Goal: Find specific page/section: Find specific page/section

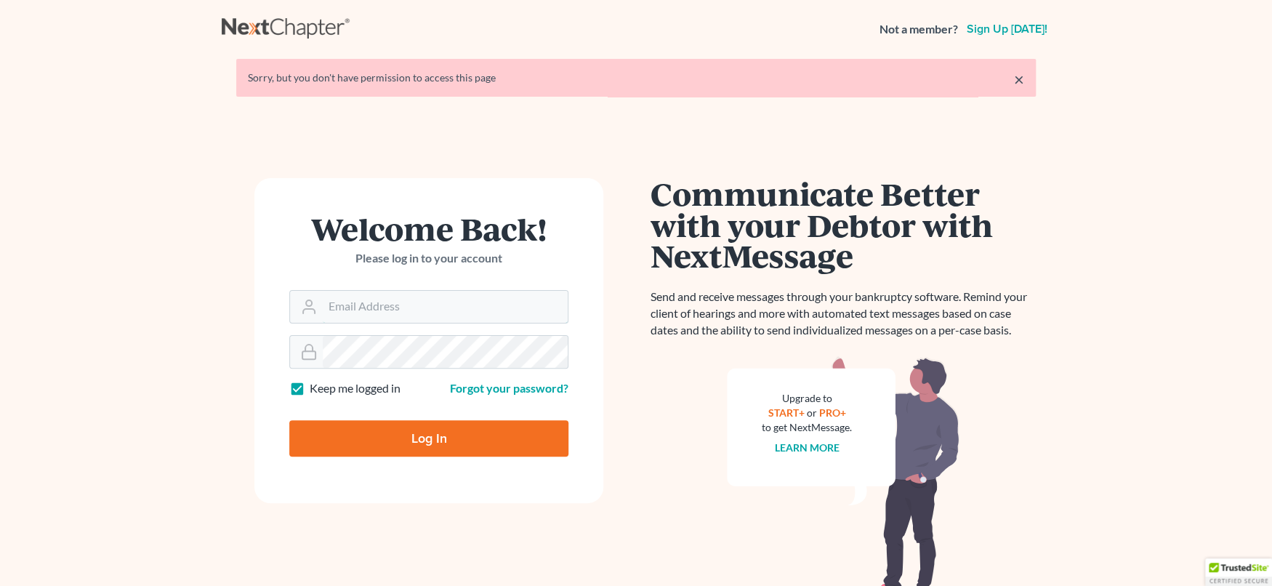
type input "svanhecke@atlasfirm.com"
click at [448, 440] on input "Log In" at bounding box center [428, 438] width 279 height 36
type input "Thinking..."
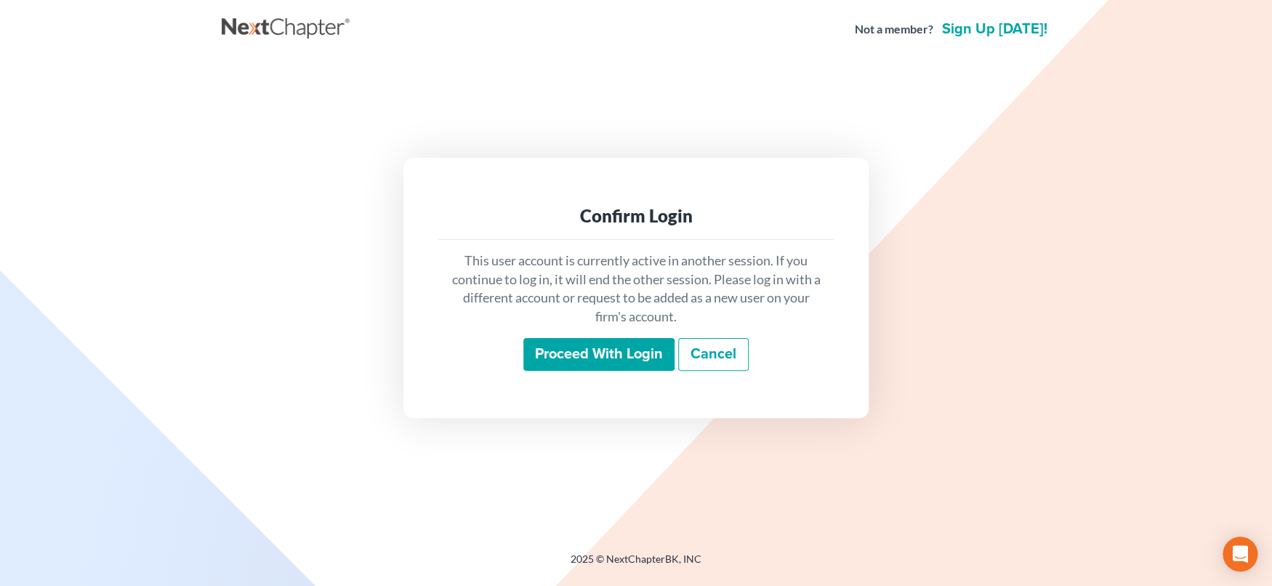
click at [619, 354] on input "Proceed with login" at bounding box center [598, 354] width 151 height 33
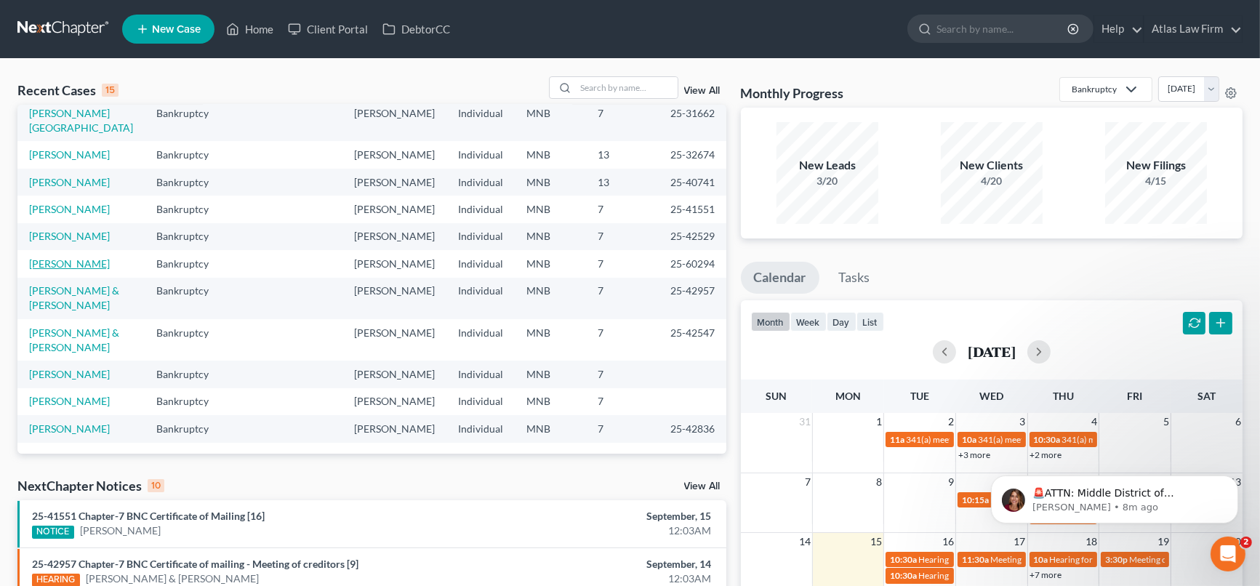
click at [68, 257] on link "[PERSON_NAME]" at bounding box center [69, 263] width 81 height 12
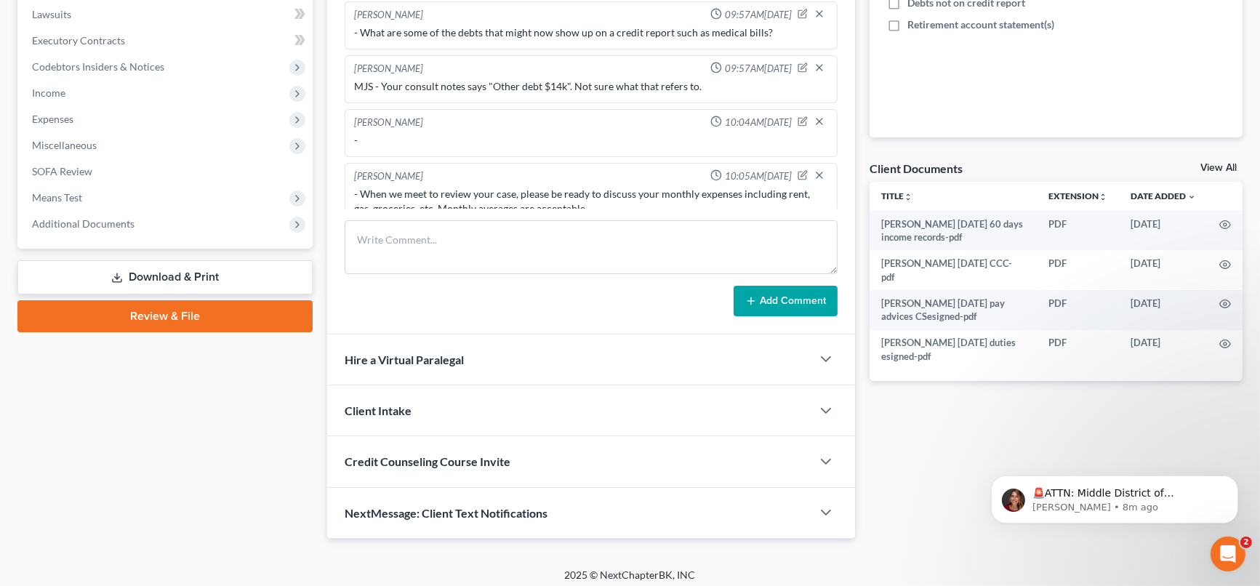
scroll to position [391, 0]
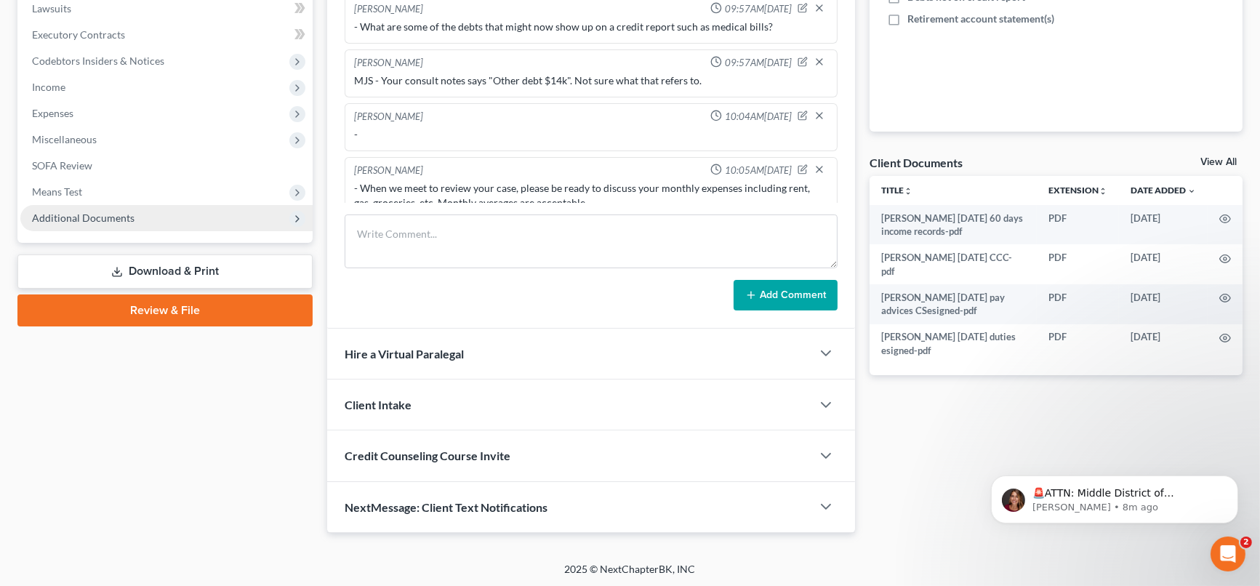
click at [126, 221] on span "Additional Documents" at bounding box center [83, 218] width 102 height 12
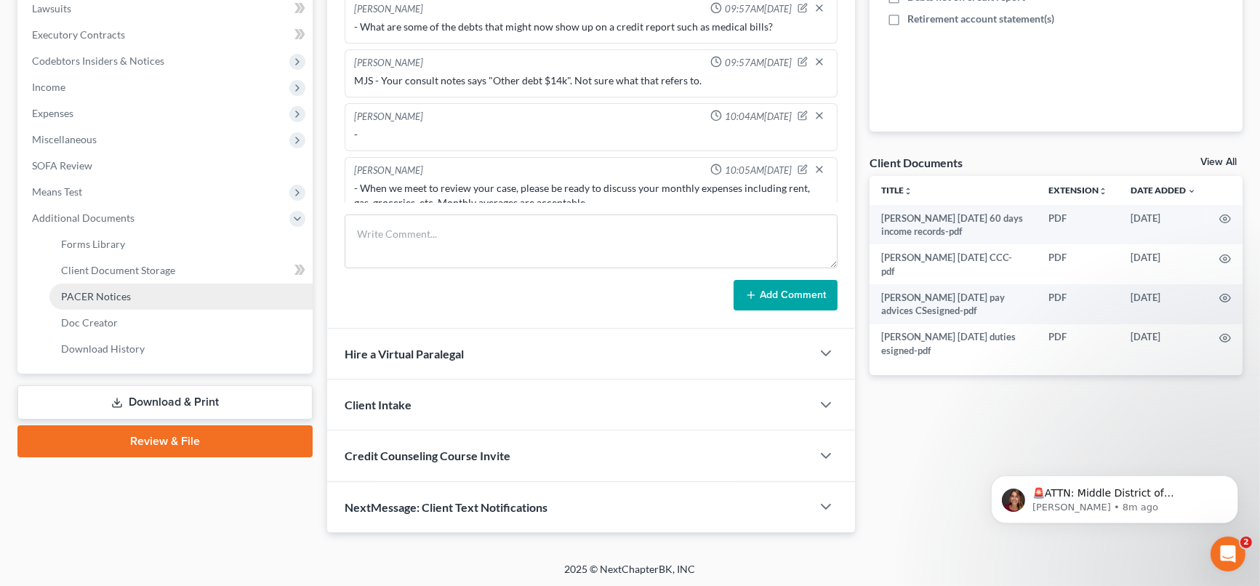
click at [127, 290] on span "PACER Notices" at bounding box center [96, 296] width 70 height 12
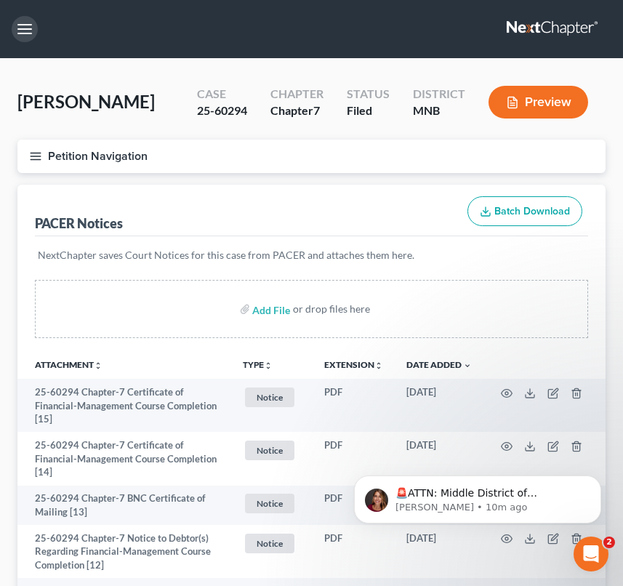
click at [30, 39] on button "button" at bounding box center [25, 29] width 26 height 26
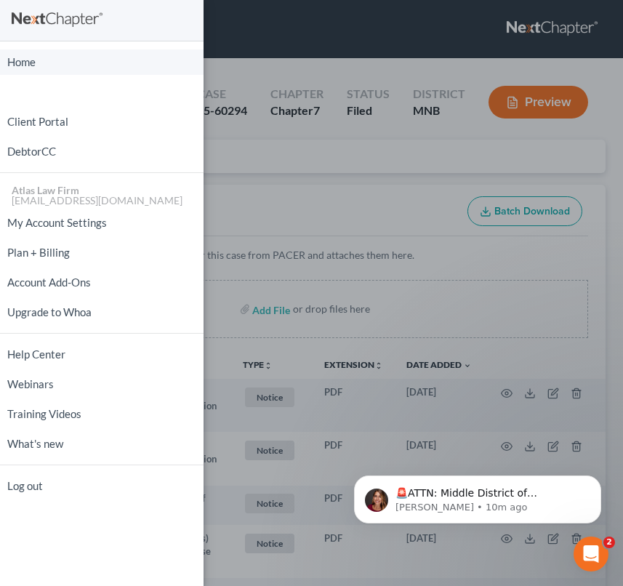
click at [31, 74] on link "Home" at bounding box center [102, 61] width 204 height 25
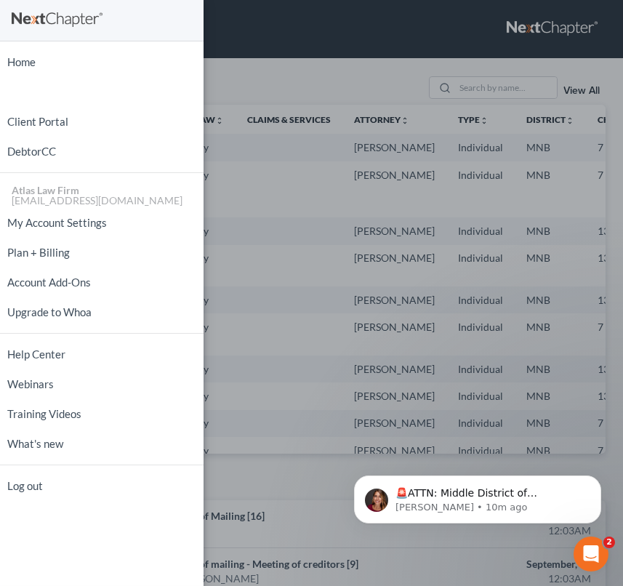
click at [475, 11] on div "Home New Case Client Portal DebtorCC Atlas Law Firm [EMAIL_ADDRESS][DOMAIN_NAME…" at bounding box center [311, 293] width 623 height 586
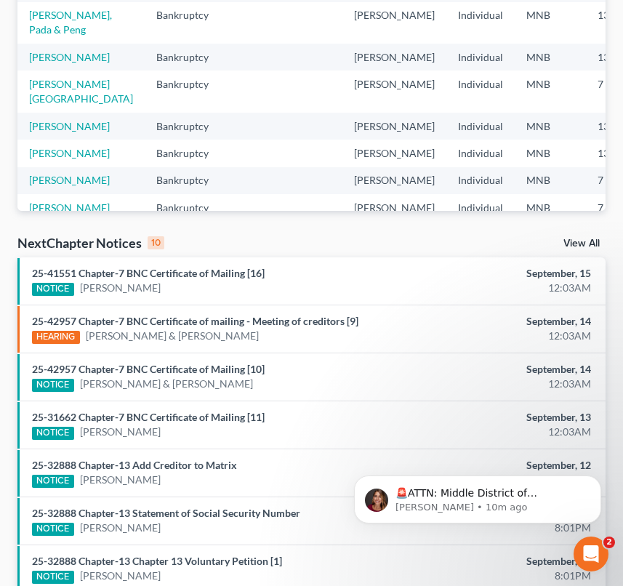
scroll to position [323, 0]
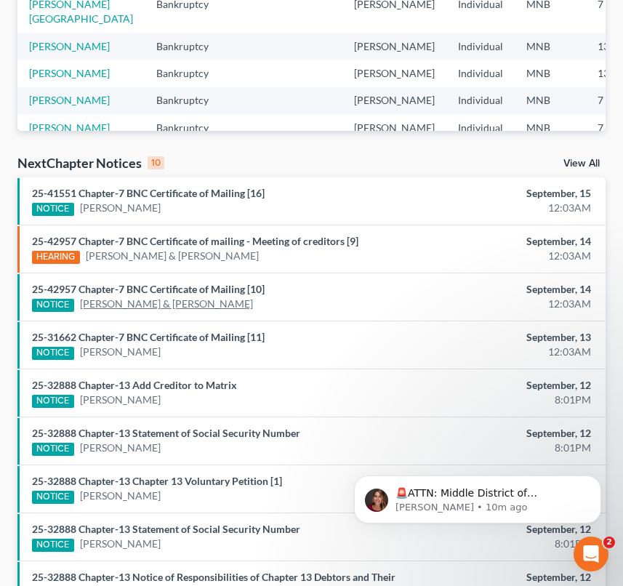
click at [196, 304] on link "[PERSON_NAME] & [PERSON_NAME]" at bounding box center [166, 304] width 173 height 15
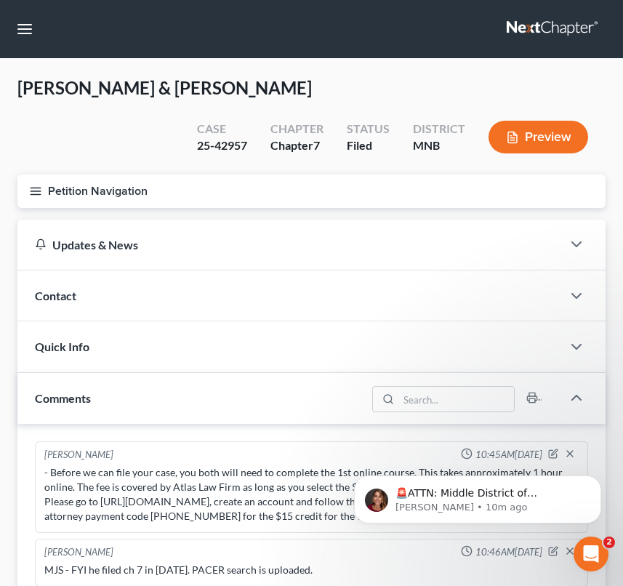
scroll to position [1327, 0]
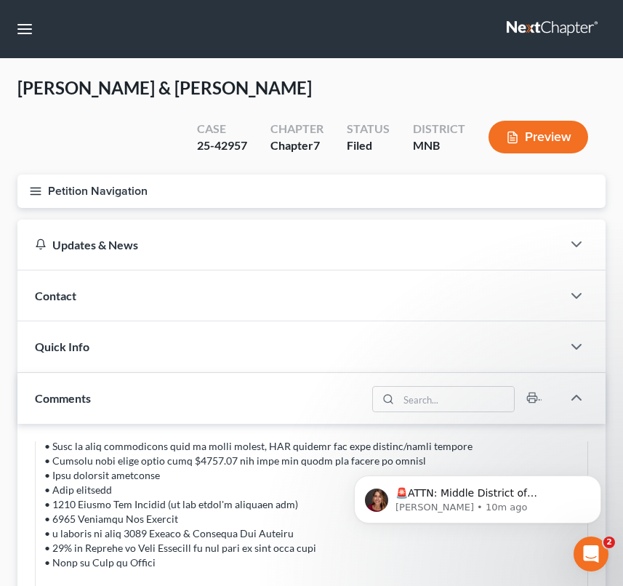
click at [33, 188] on line "button" at bounding box center [36, 188] width 10 height 0
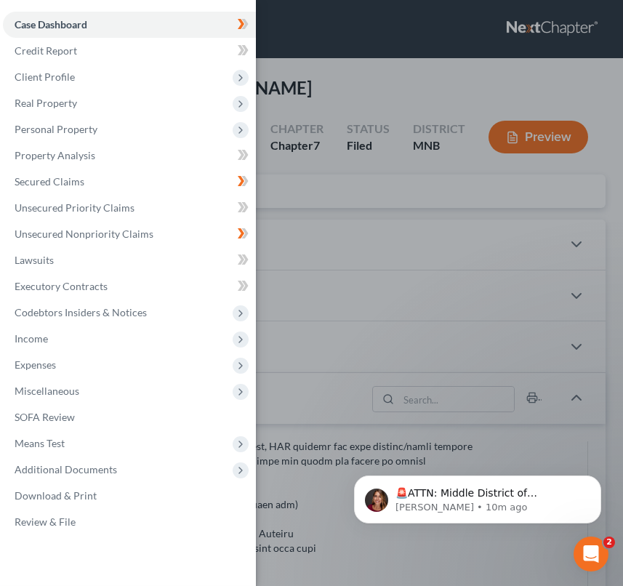
click at [316, 240] on div "Case Dashboard Payments Invoices Payments Payments Credit Report Client Profile" at bounding box center [311, 293] width 623 height 586
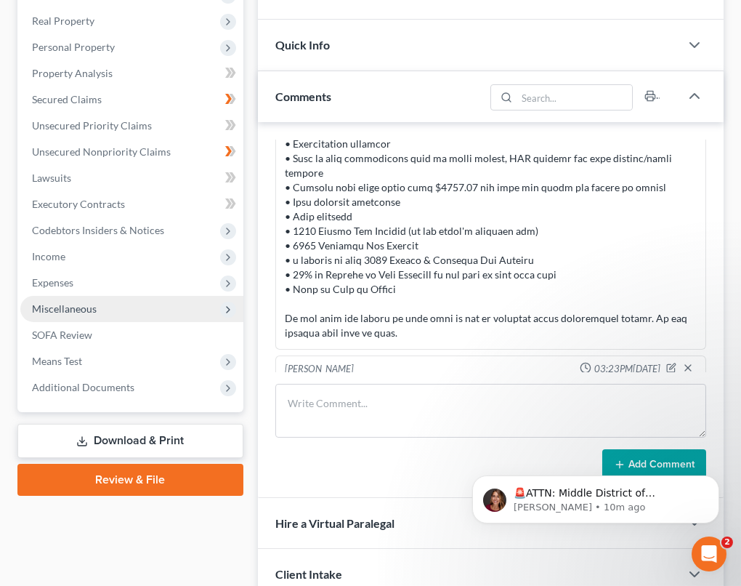
scroll to position [161, 0]
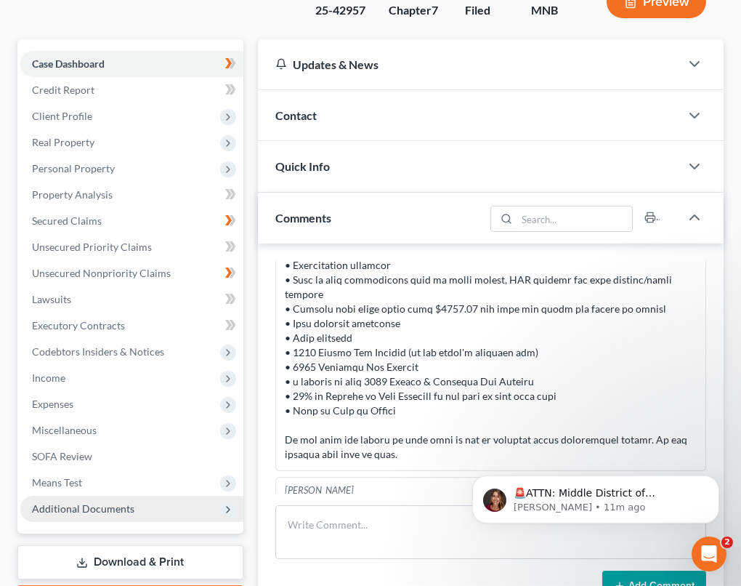
click at [75, 502] on span "Additional Documents" at bounding box center [83, 508] width 102 height 12
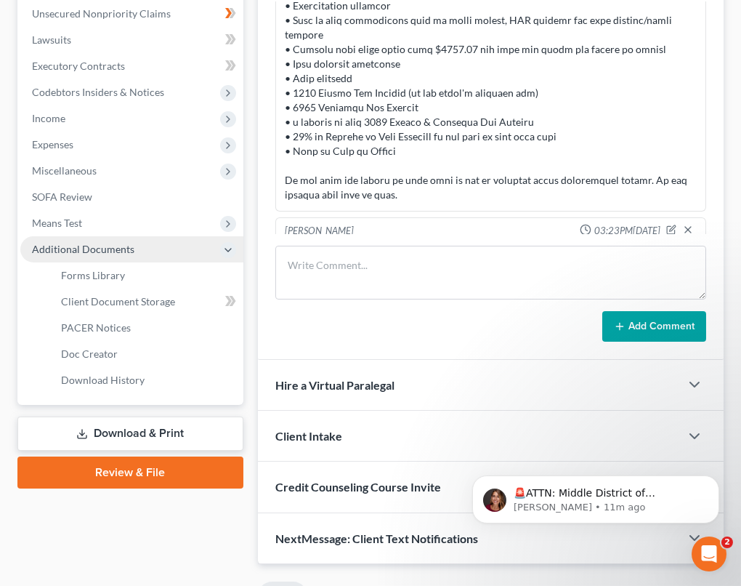
scroll to position [484, 0]
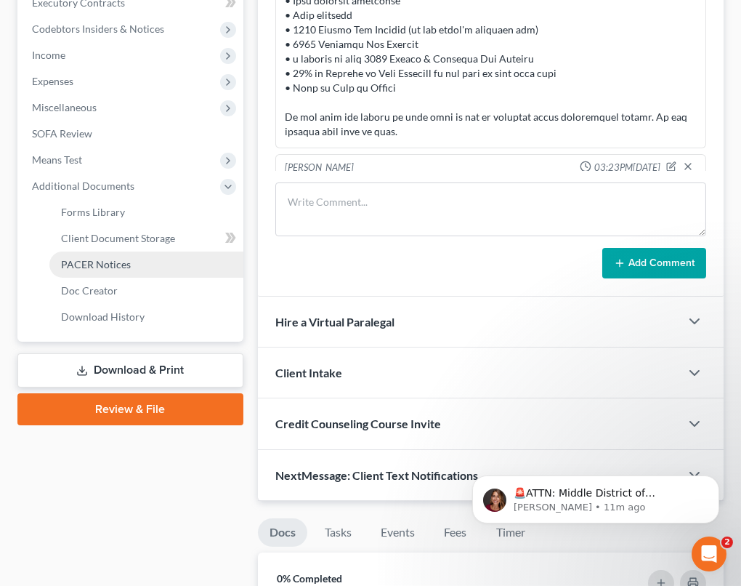
click at [92, 258] on span "PACER Notices" at bounding box center [96, 264] width 70 height 12
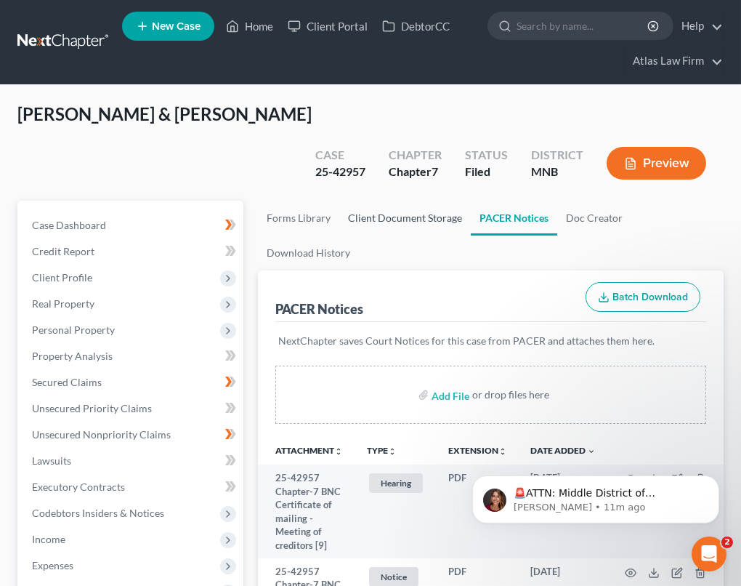
click at [406, 201] on link "Client Document Storage" at bounding box center [405, 218] width 132 height 35
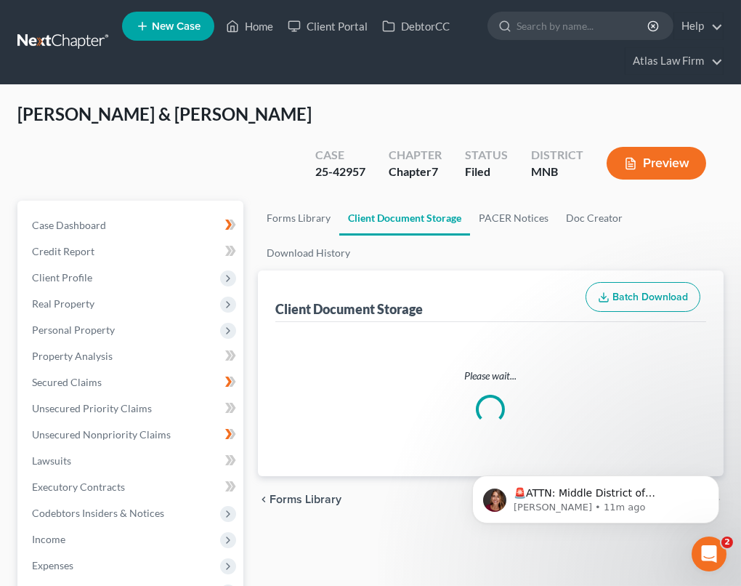
select select "6"
select select "7"
select select "1"
select select "2"
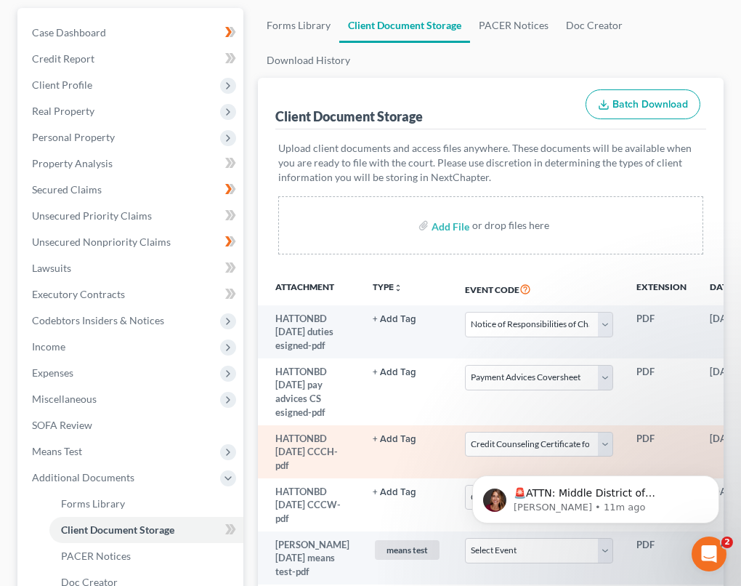
scroll to position [323, 0]
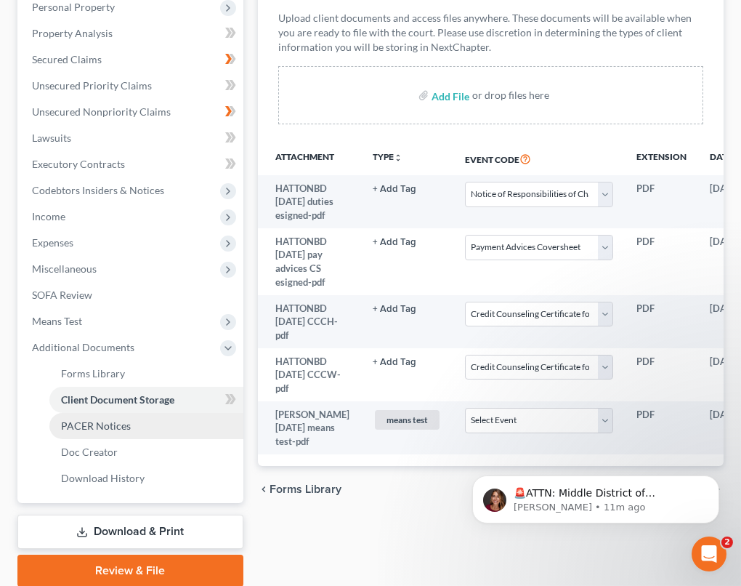
click at [150, 413] on link "PACER Notices" at bounding box center [146, 426] width 194 height 26
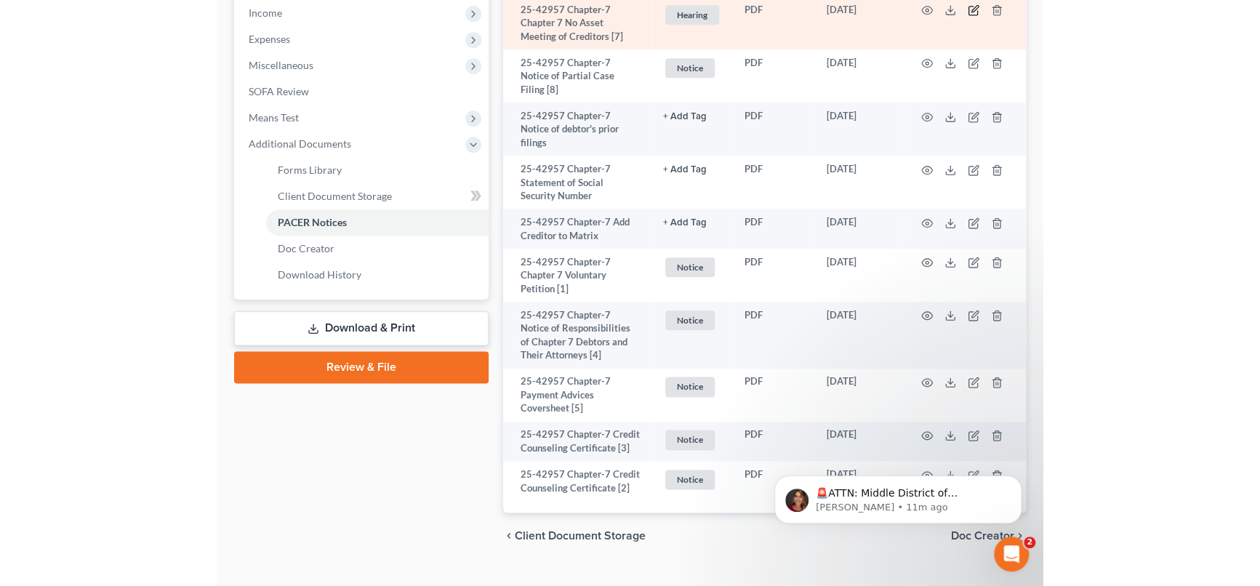
scroll to position [315, 0]
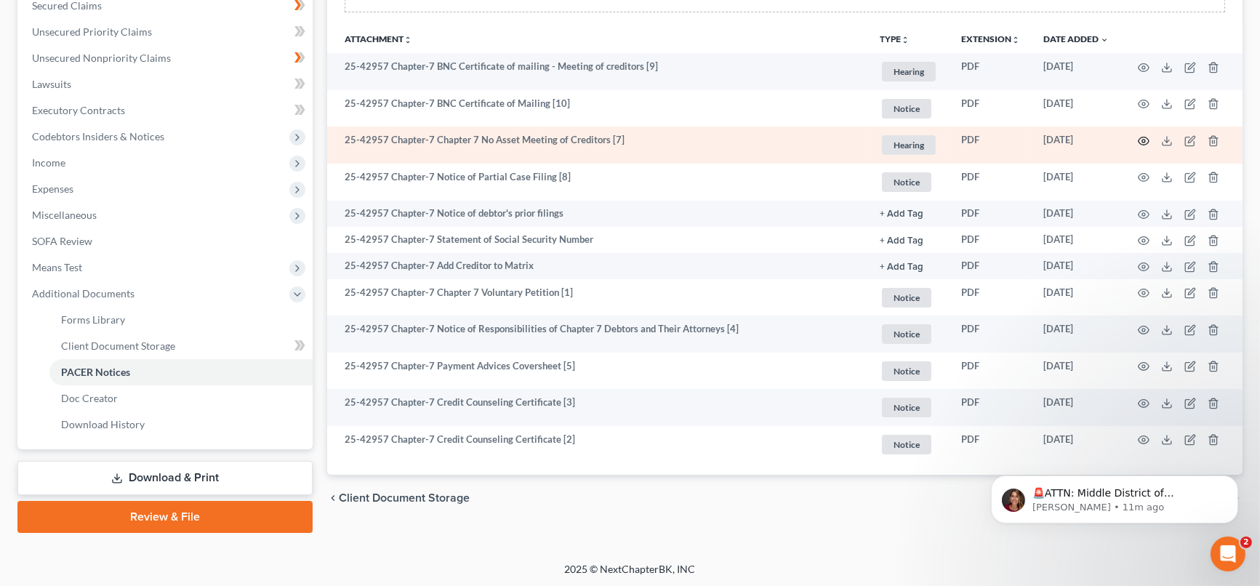
click at [1142, 137] on icon "button" at bounding box center [1143, 141] width 12 height 12
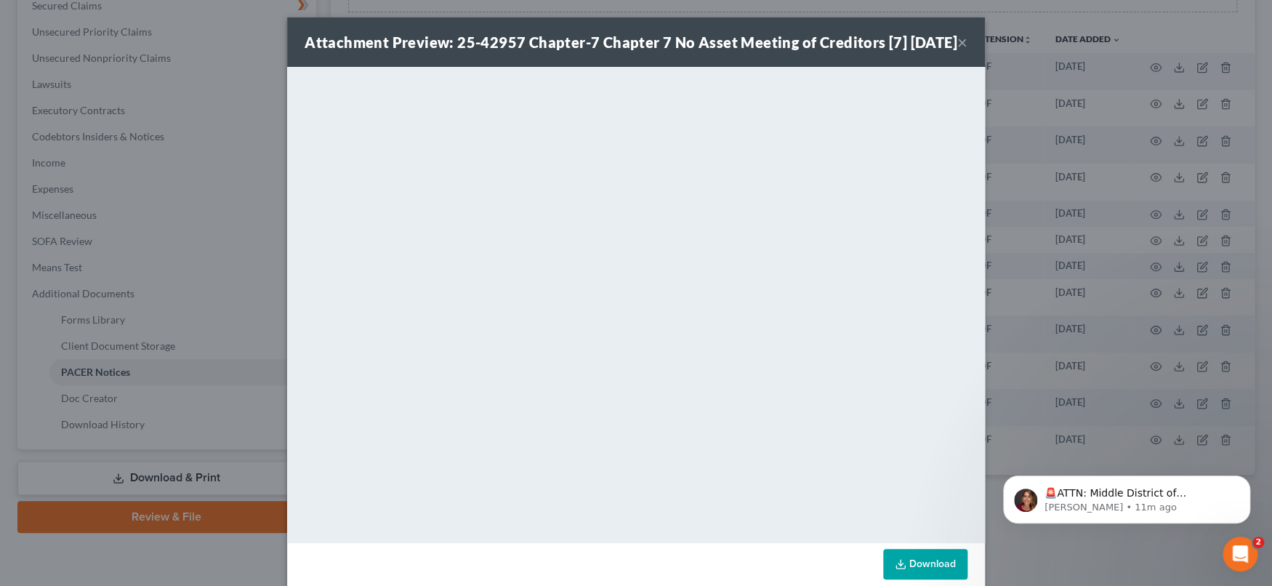
click at [957, 51] on button "×" at bounding box center [962, 41] width 10 height 17
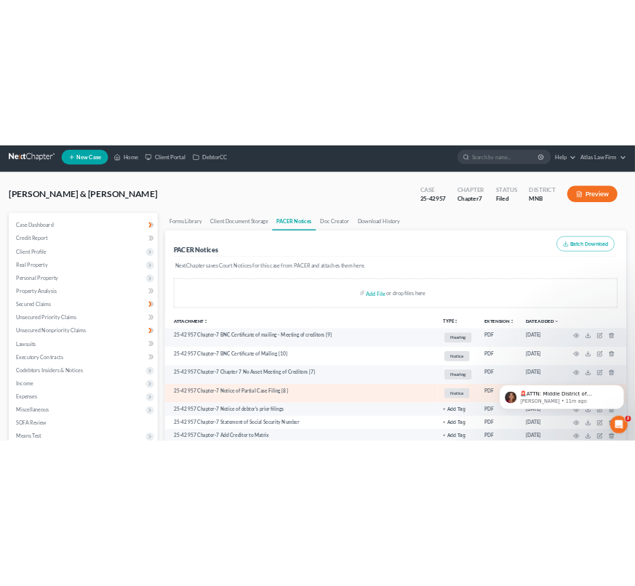
scroll to position [0, 0]
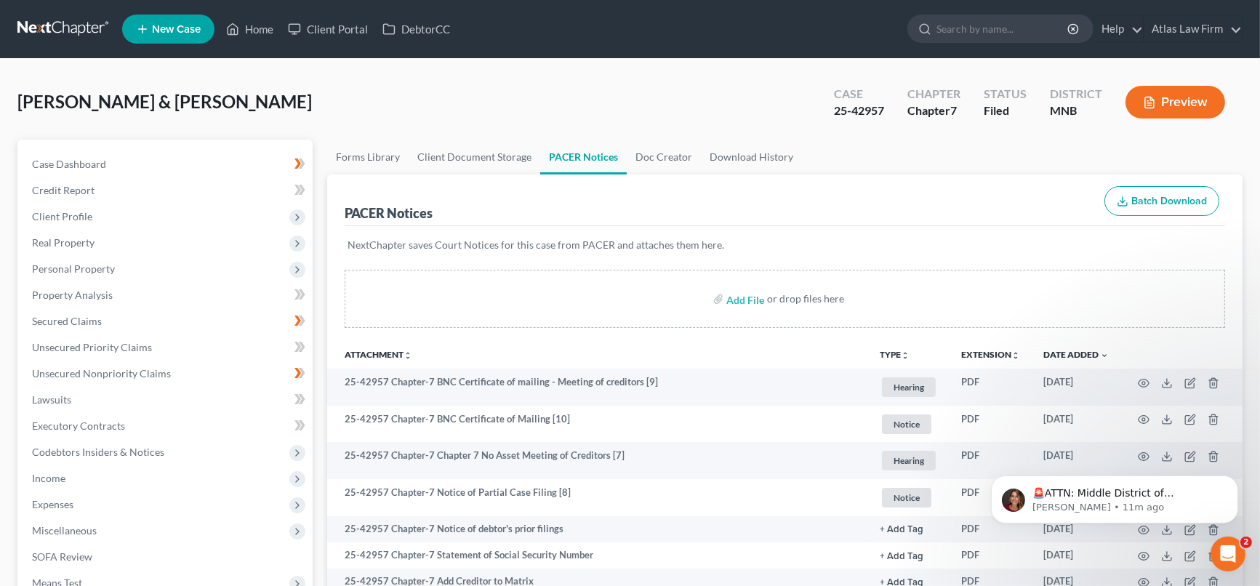
click at [1167, 97] on button "Preview" at bounding box center [1175, 102] width 100 height 33
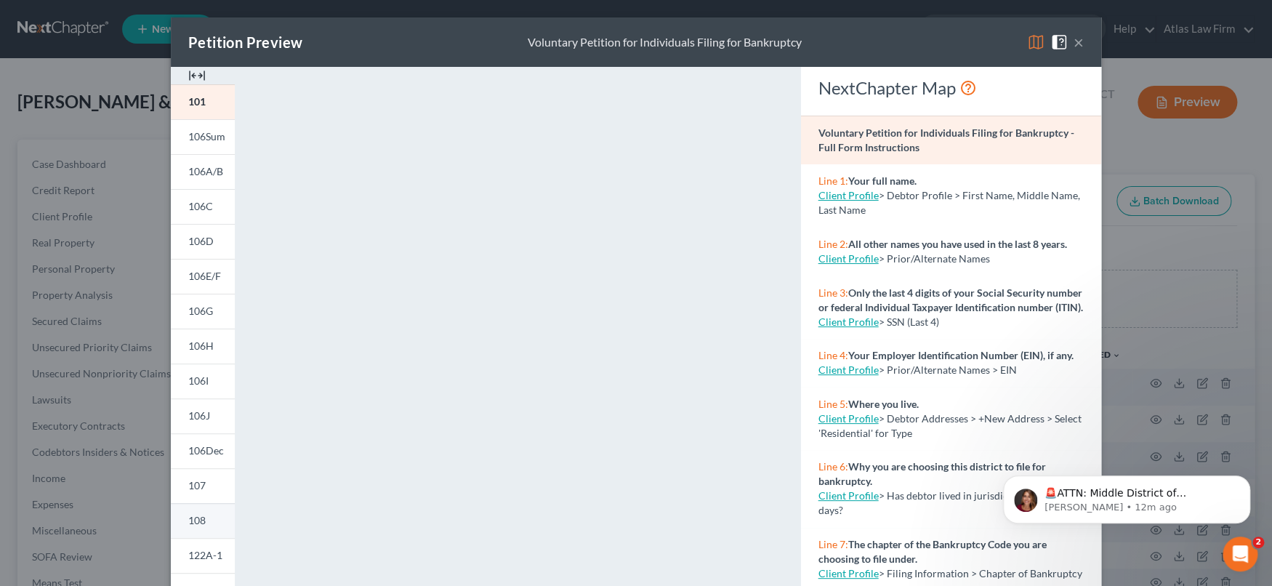
click at [188, 518] on span "108" at bounding box center [196, 520] width 17 height 12
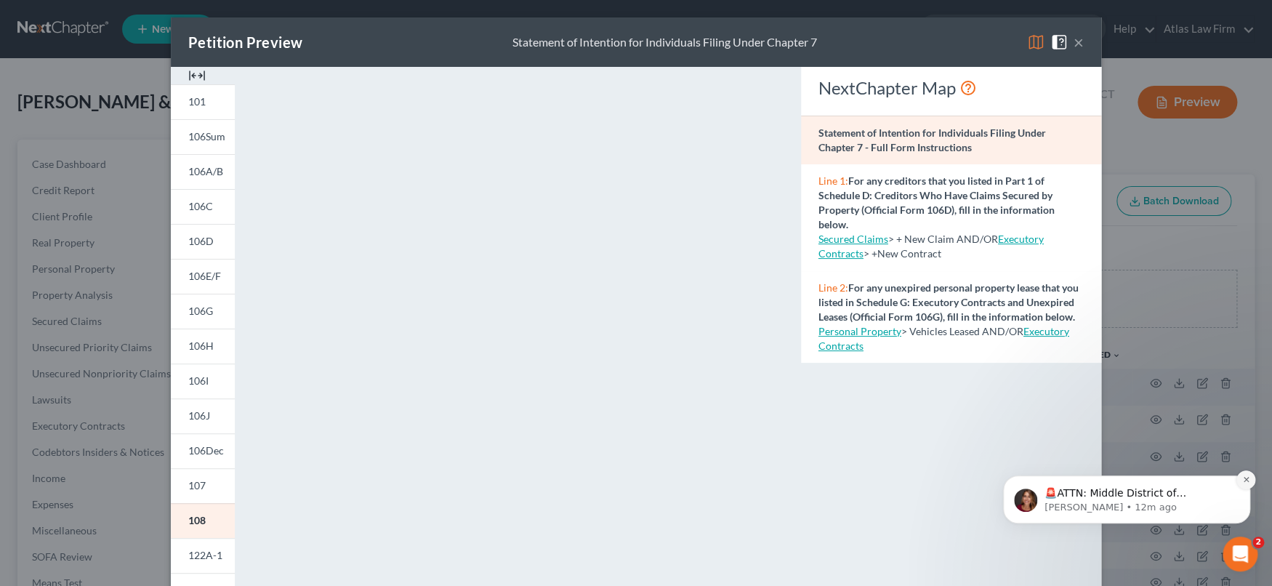
click at [1248, 481] on icon "Dismiss notification" at bounding box center [1245, 479] width 5 height 5
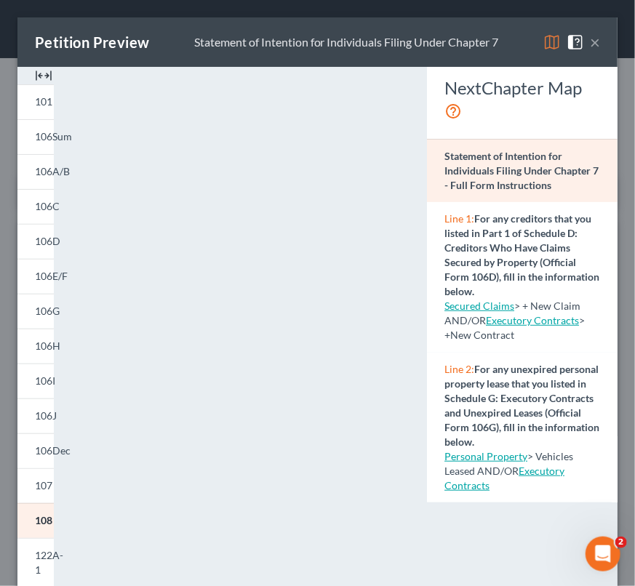
click at [565, 105] on div "NextChapter Map" at bounding box center [522, 99] width 156 height 47
click at [589, 40] on button "×" at bounding box center [594, 41] width 10 height 17
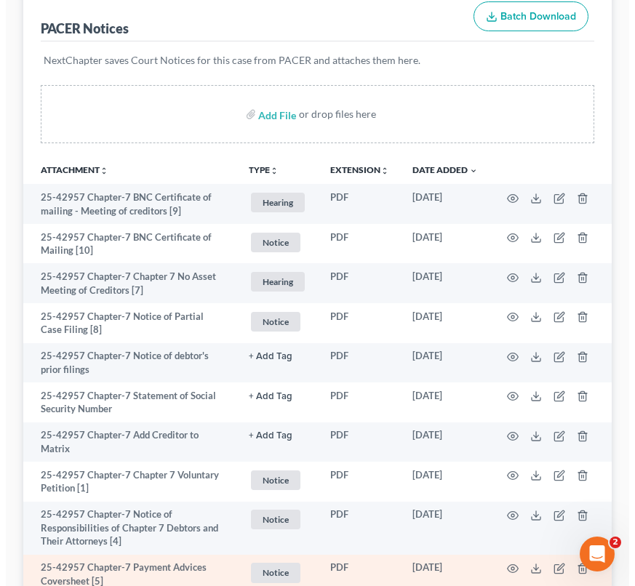
scroll to position [106, 0]
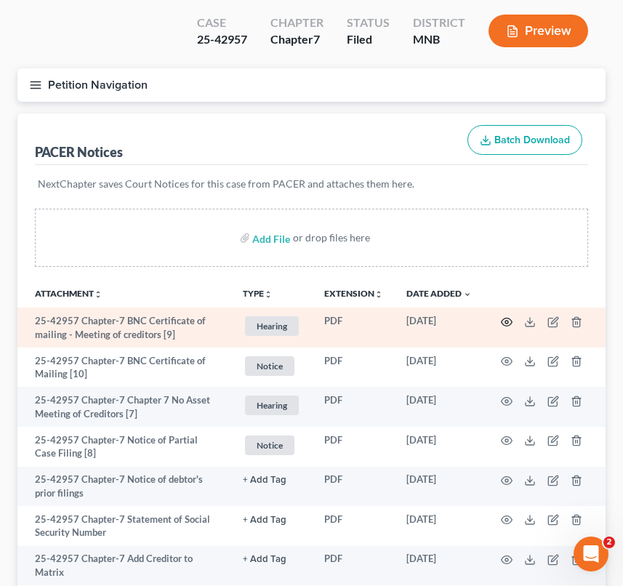
click at [509, 316] on icon "button" at bounding box center [507, 322] width 12 height 12
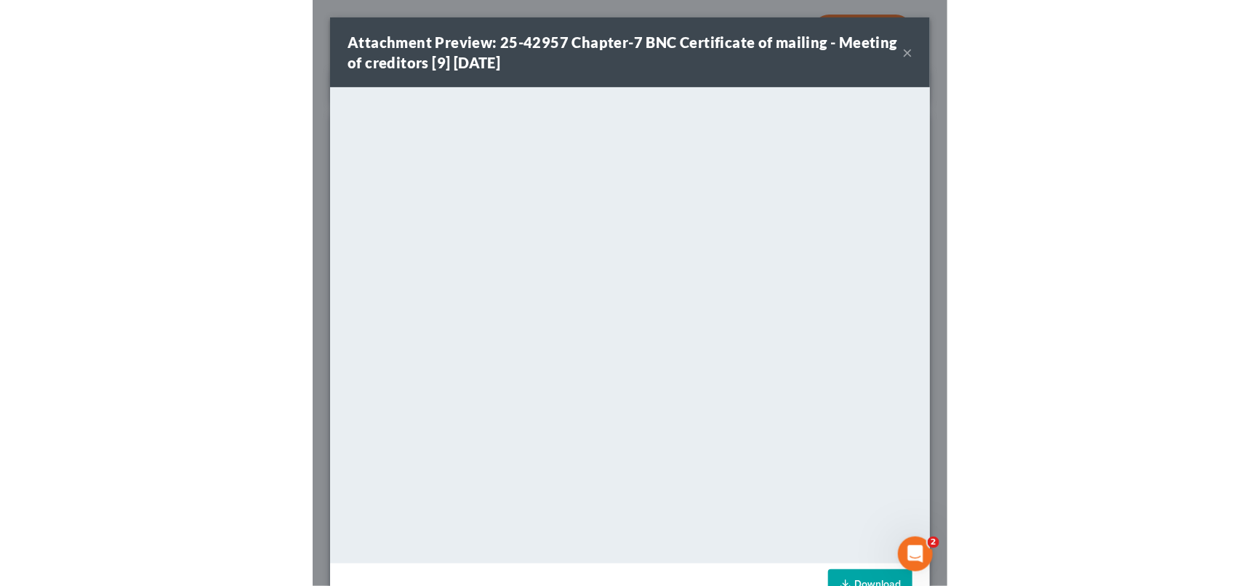
scroll to position [71, 0]
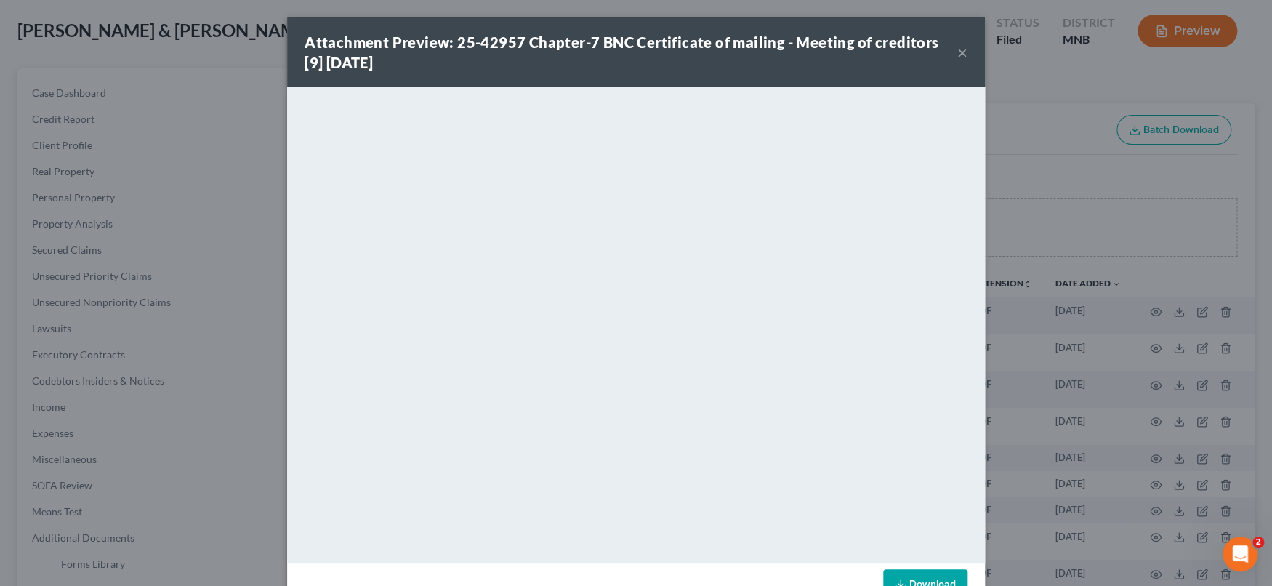
click at [957, 55] on button "×" at bounding box center [962, 52] width 10 height 17
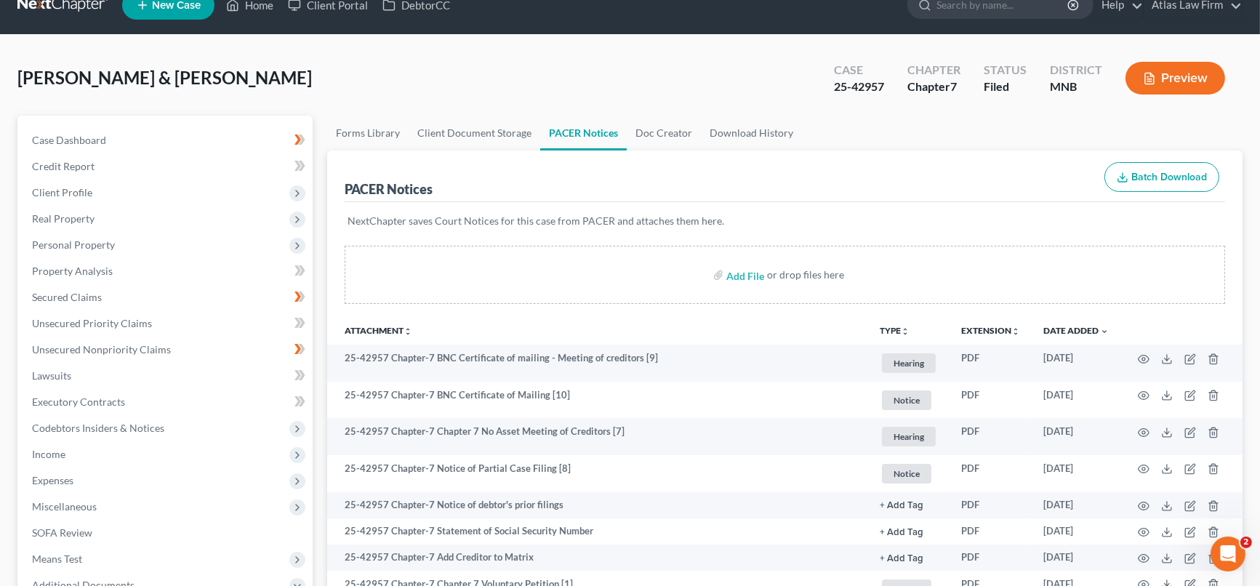
scroll to position [0, 0]
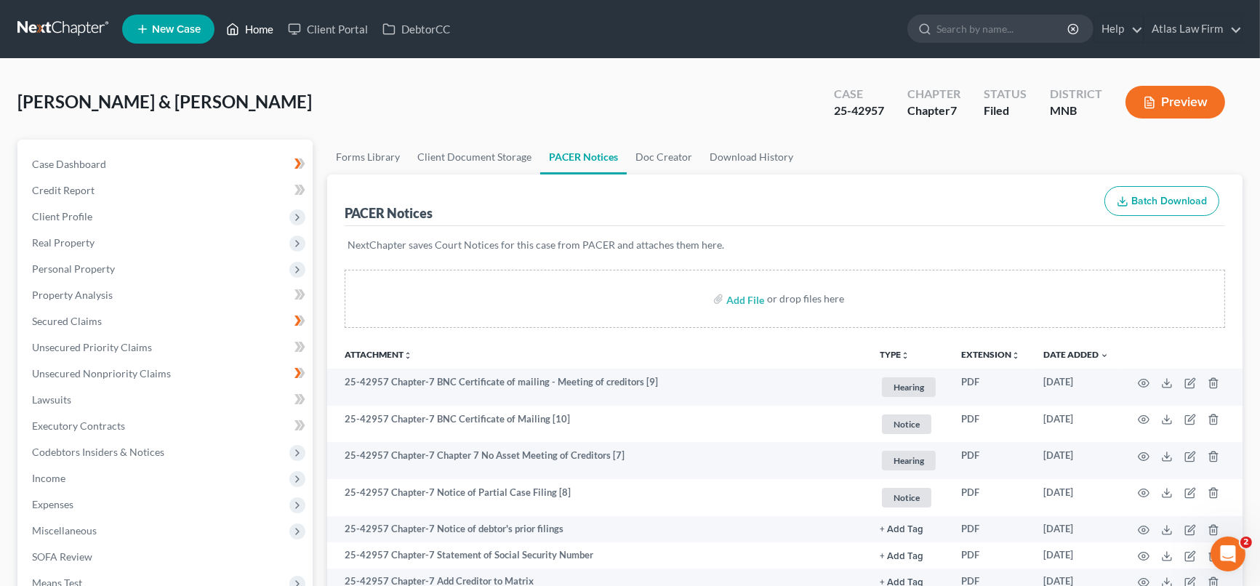
click at [253, 31] on link "Home" at bounding box center [250, 29] width 62 height 26
